Goal: Task Accomplishment & Management: Complete application form

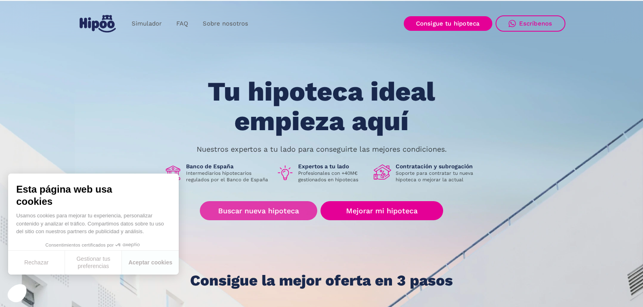
drag, startPoint x: 223, startPoint y: 212, endPoint x: 205, endPoint y: 214, distance: 18.4
click at [224, 212] on link "Buscar nueva hipoteca" at bounding box center [258, 210] width 117 height 19
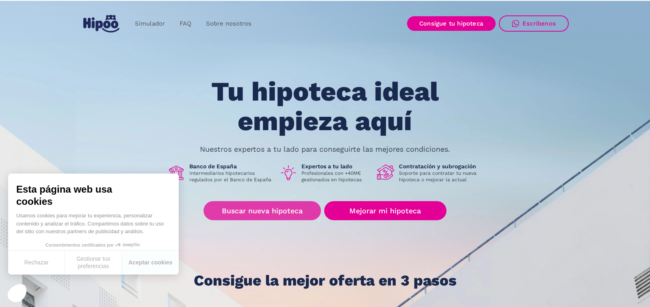
click at [287, 213] on link "Buscar nueva hipoteca" at bounding box center [261, 210] width 117 height 19
